Goal: Complete application form: Complete application form

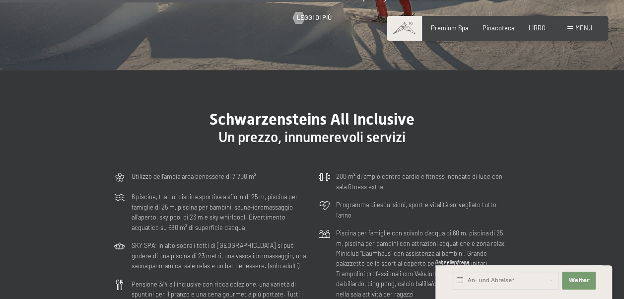
scroll to position [2036, 0]
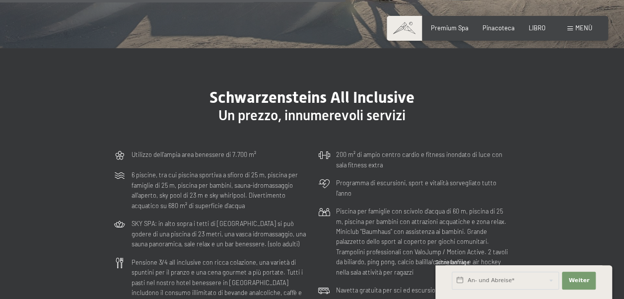
click at [586, 28] on span "Menù" at bounding box center [583, 28] width 17 height 8
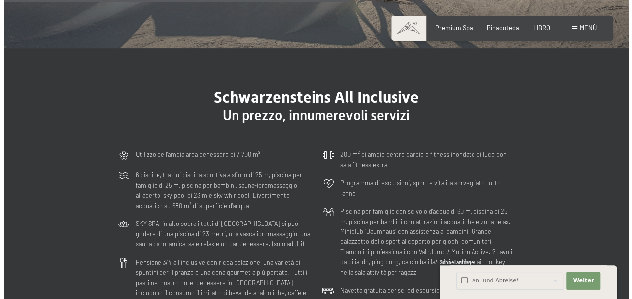
scroll to position [2049, 0]
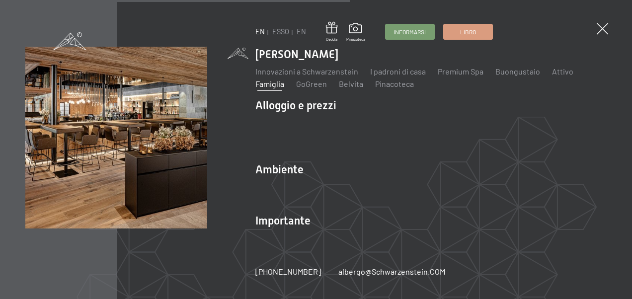
click at [274, 88] on link "Famiglia" at bounding box center [269, 83] width 29 height 9
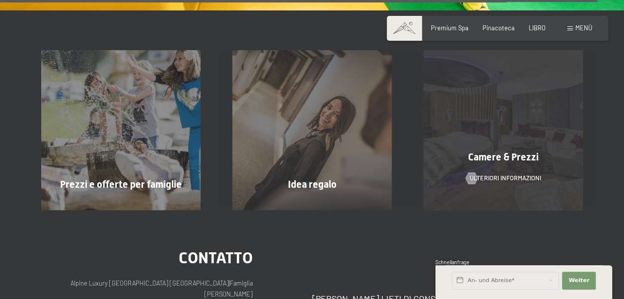
scroll to position [5464, 0]
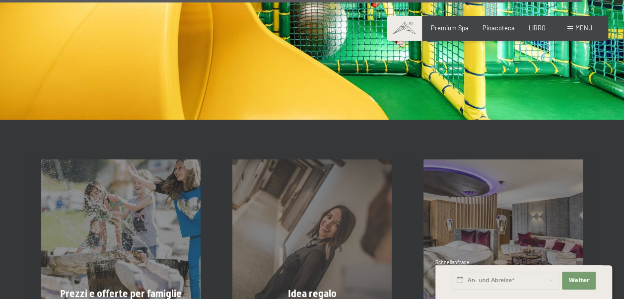
click at [587, 29] on span "Menù" at bounding box center [583, 28] width 17 height 8
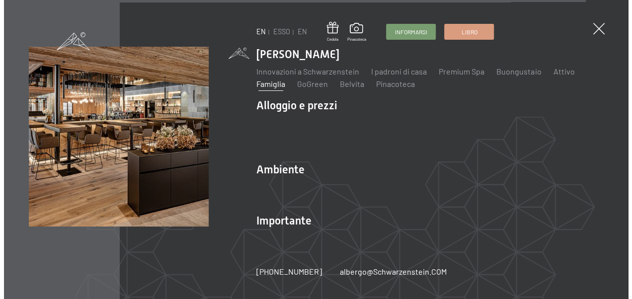
scroll to position [5480, 0]
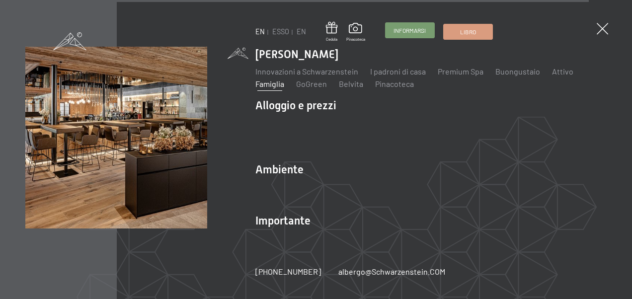
click at [409, 33] on span "Informarsi" at bounding box center [409, 30] width 32 height 8
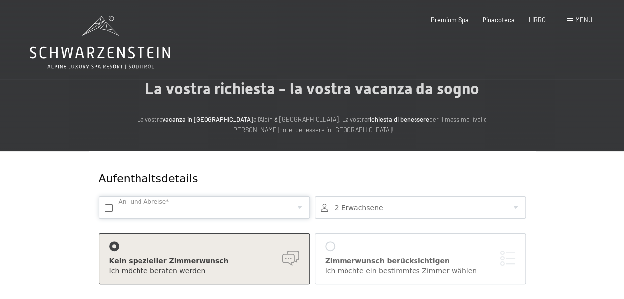
click at [274, 207] on input "text" at bounding box center [204, 207] width 211 height 22
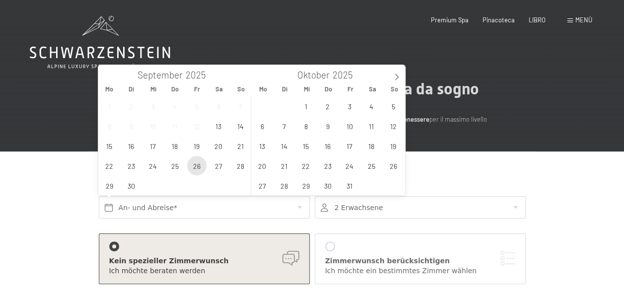
click at [199, 168] on span "26" at bounding box center [196, 165] width 19 height 19
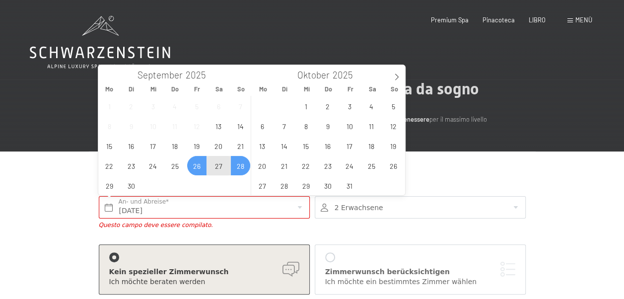
click at [239, 165] on span "28" at bounding box center [240, 165] width 19 height 19
type input "Fr. 26.09.2025 - So. 28.09.2025"
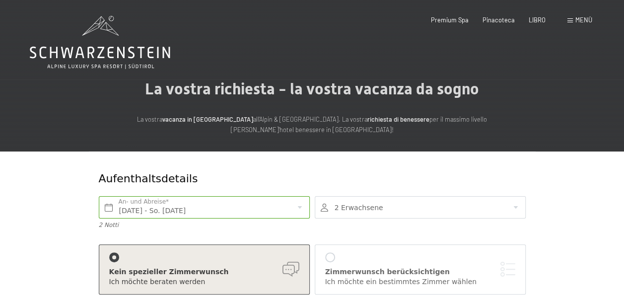
click at [355, 206] on div at bounding box center [420, 207] width 211 height 22
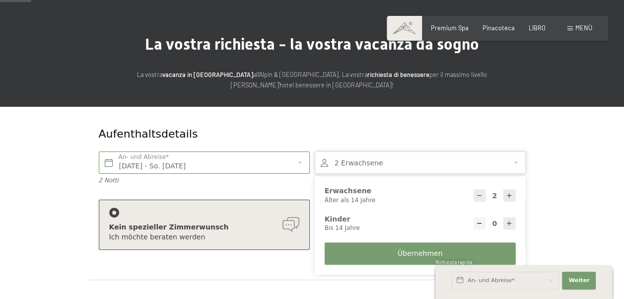
scroll to position [50, 0]
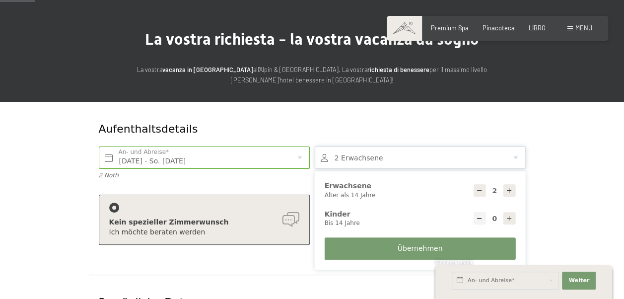
click at [508, 217] on icon at bounding box center [509, 218] width 7 height 7
type input "1"
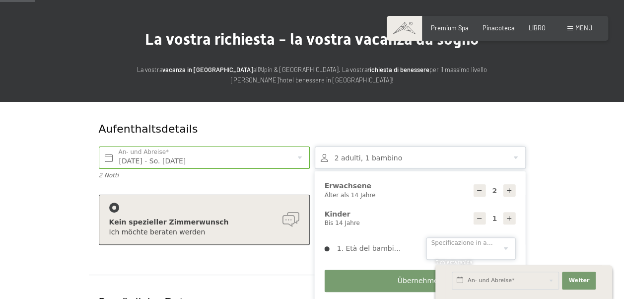
click at [504, 248] on select "0 1 2 3 4 5 6 7 8 9 10 11 12 13 14" at bounding box center [471, 248] width 89 height 22
select select "3"
click at [427, 237] on select "0 1 2 3 4 5 6 7 8 9 10 11 12 13 14" at bounding box center [471, 248] width 89 height 22
click at [416, 280] on span "Übernehmen" at bounding box center [420, 281] width 45 height 10
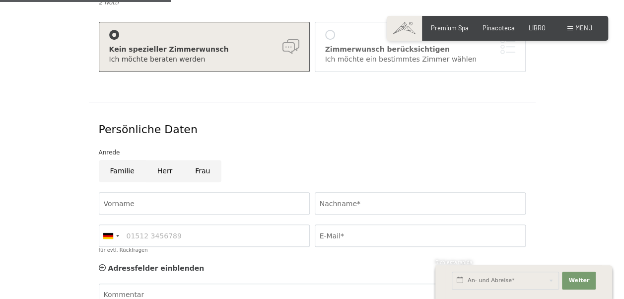
scroll to position [248, 0]
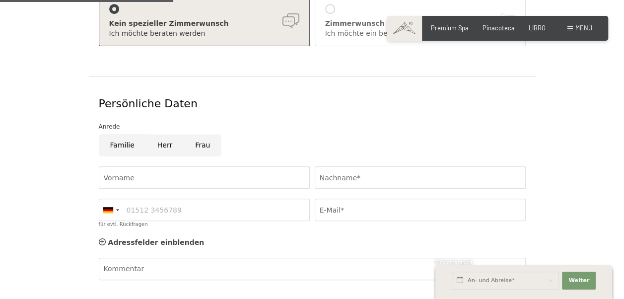
click at [119, 144] on input "Familie" at bounding box center [122, 145] width 47 height 22
radio input "true"
click at [131, 180] on input "Vorname" at bounding box center [204, 177] width 211 height 22
type input "elena"
type input "braus"
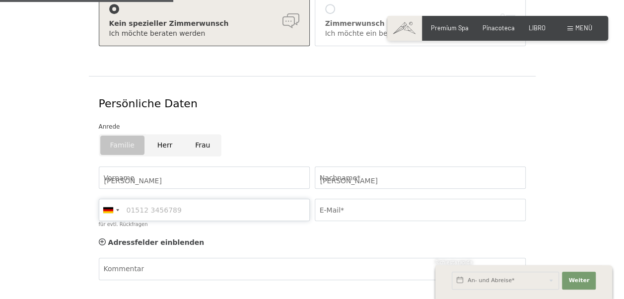
type input "3381028901"
type input "Elusbra@virgilio.it"
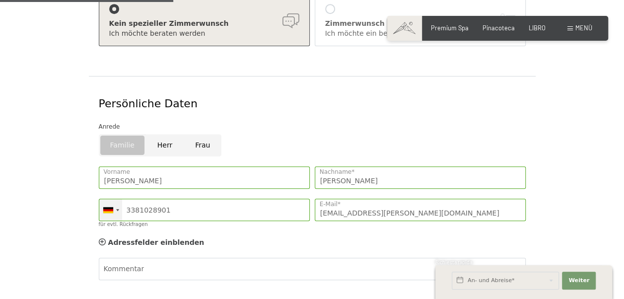
click at [113, 207] on div at bounding box center [110, 209] width 23 height 21
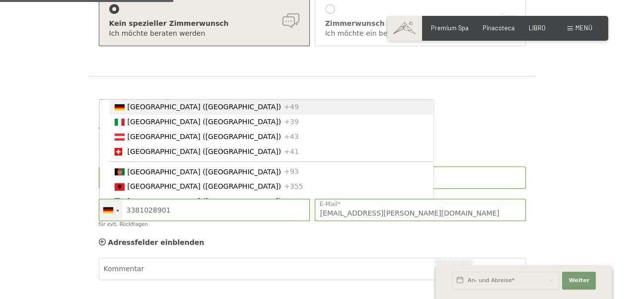
click at [119, 208] on div at bounding box center [110, 209] width 23 height 21
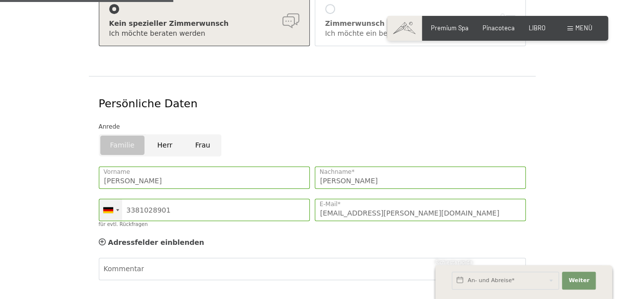
click at [119, 208] on div at bounding box center [110, 209] width 23 height 21
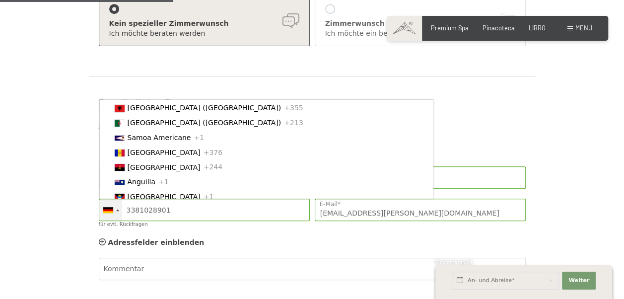
scroll to position [0, 0]
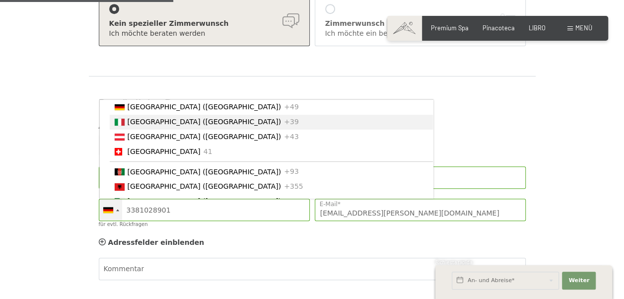
click at [143, 122] on span "Italia (Italia)" at bounding box center [205, 122] width 154 height 8
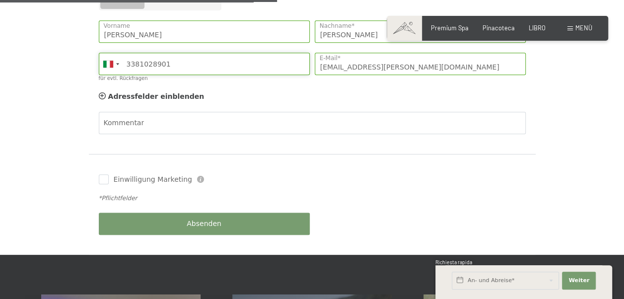
scroll to position [397, 0]
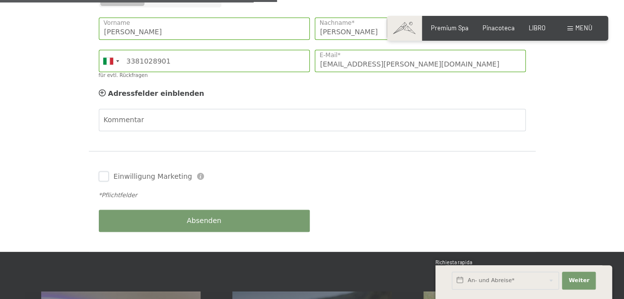
click at [102, 177] on input "Einwilligung Marketing" at bounding box center [104, 176] width 10 height 10
checkbox input "true"
click at [205, 218] on span "Absenden" at bounding box center [204, 221] width 35 height 10
